Goal: Complete application form

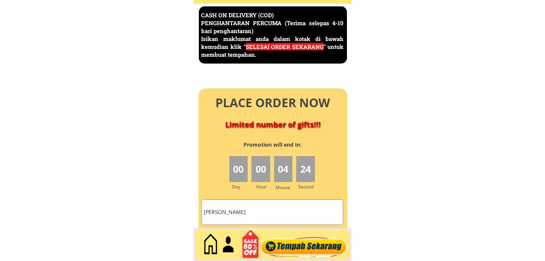
scroll to position [3260, 0]
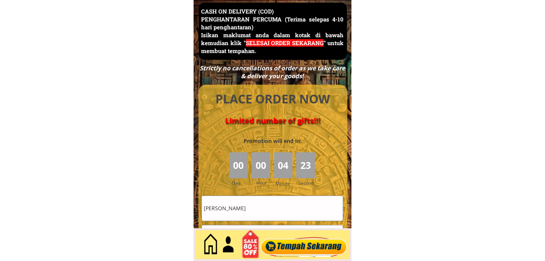
click at [246, 204] on input "[PERSON_NAME]" at bounding box center [272, 208] width 141 height 24
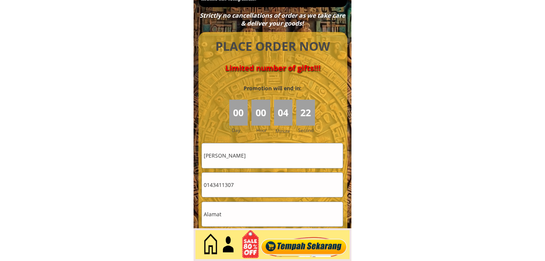
scroll to position [3343, 0]
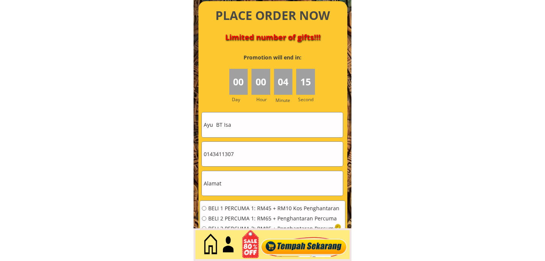
type input "Ayu BT Isa"
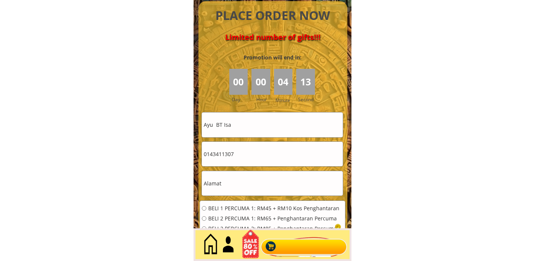
click at [243, 149] on input "0143411307" at bounding box center [272, 154] width 141 height 24
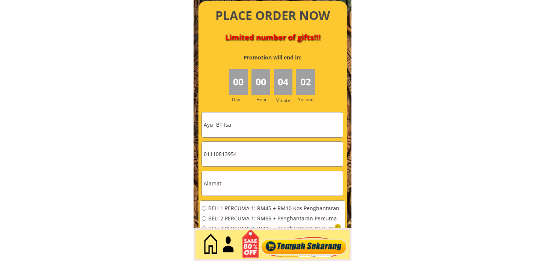
type input "01110813954"
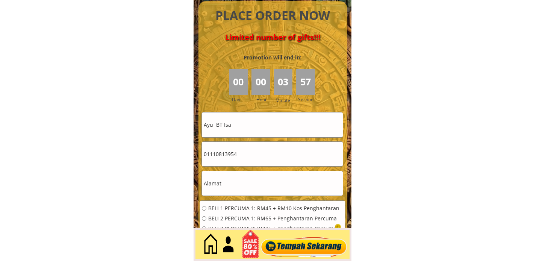
click at [244, 190] on input "text" at bounding box center [272, 183] width 141 height 24
paste input "[GEOGRAPHIC_DATA], 14, [GEOGRAPHIC_DATA]"
type input "[GEOGRAPHIC_DATA], 14, [GEOGRAPHIC_DATA]"
click at [242, 207] on span "BELI 1 PERCUMA 1: RM45 + RM10 Kos Penghantaran" at bounding box center [274, 208] width 132 height 5
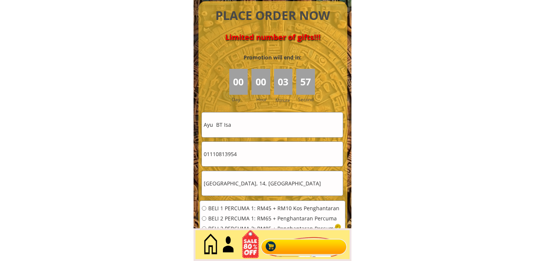
radio input "true"
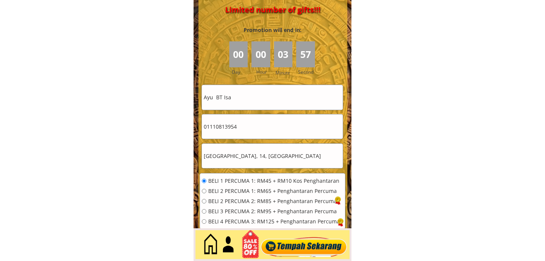
scroll to position [3427, 0]
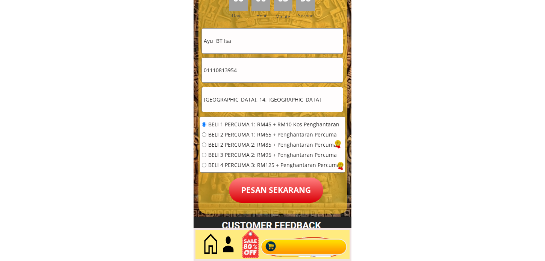
click at [268, 195] on p "Pesan sekarang" at bounding box center [276, 189] width 94 height 25
